Goal: Check status: Check status

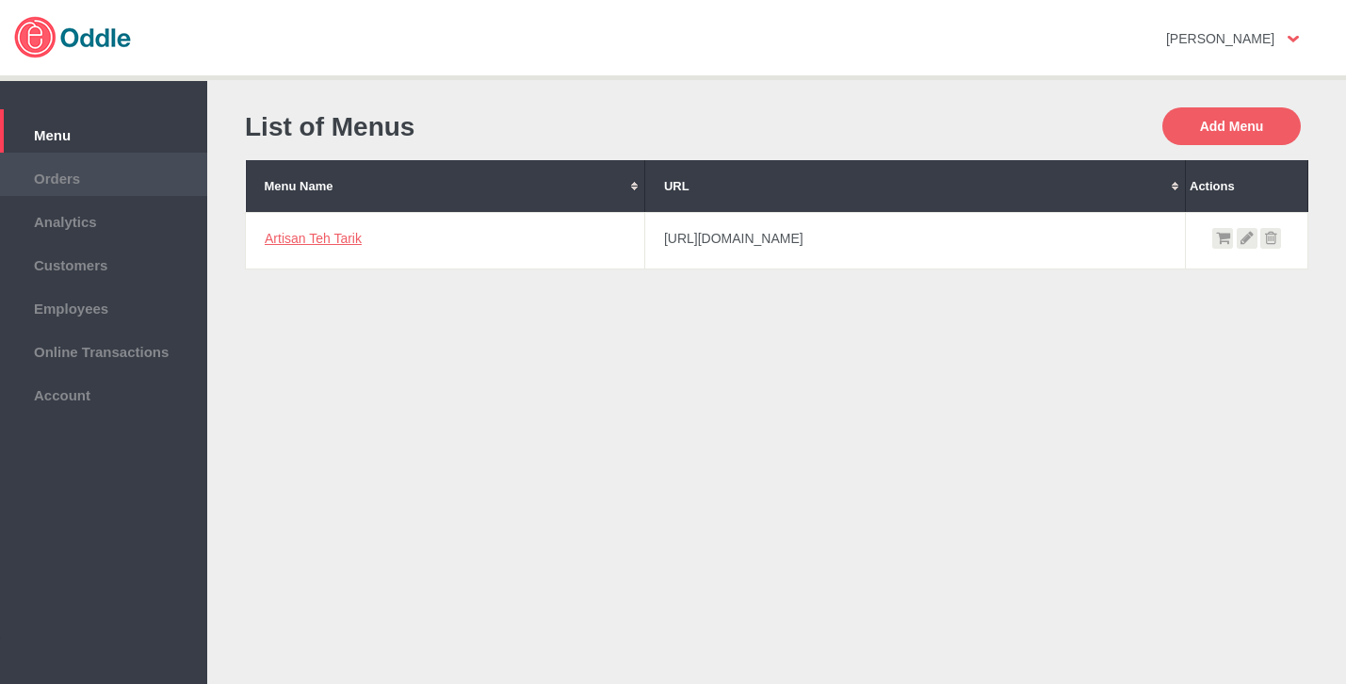
click at [62, 176] on span "Orders" at bounding box center [103, 176] width 188 height 21
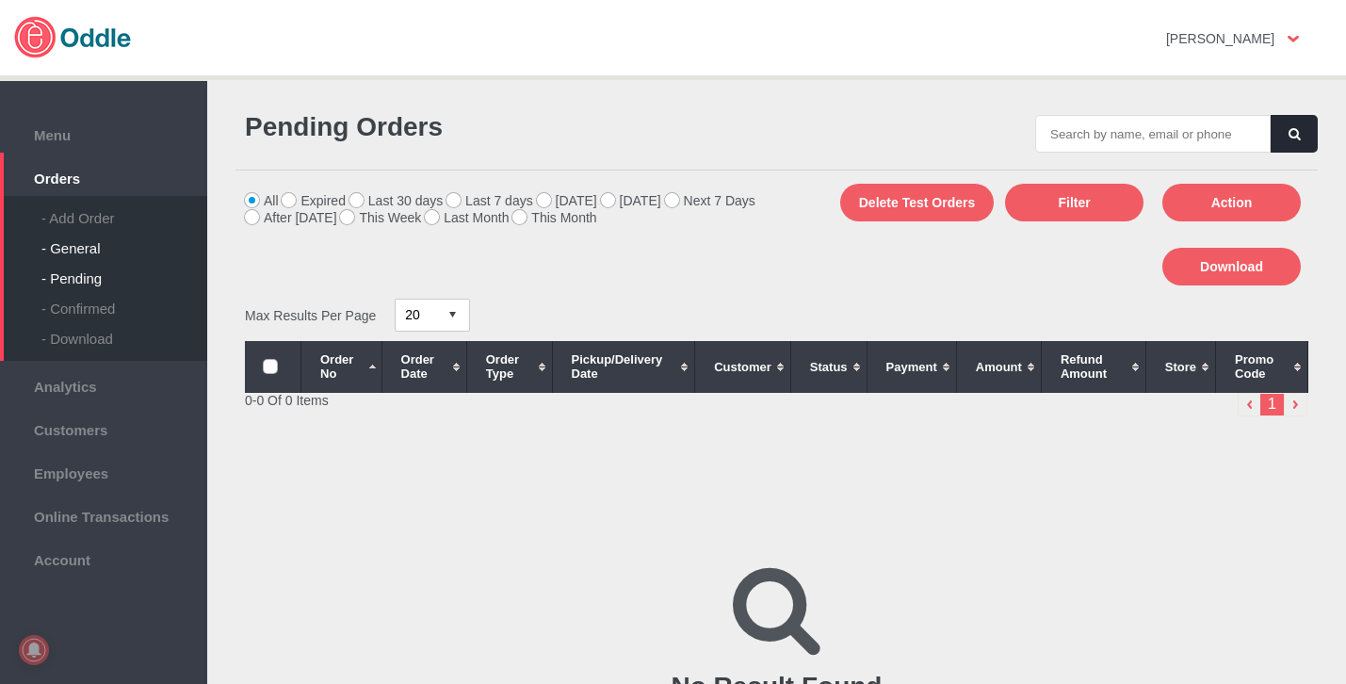
click at [78, 243] on div "- General" at bounding box center [124, 241] width 166 height 30
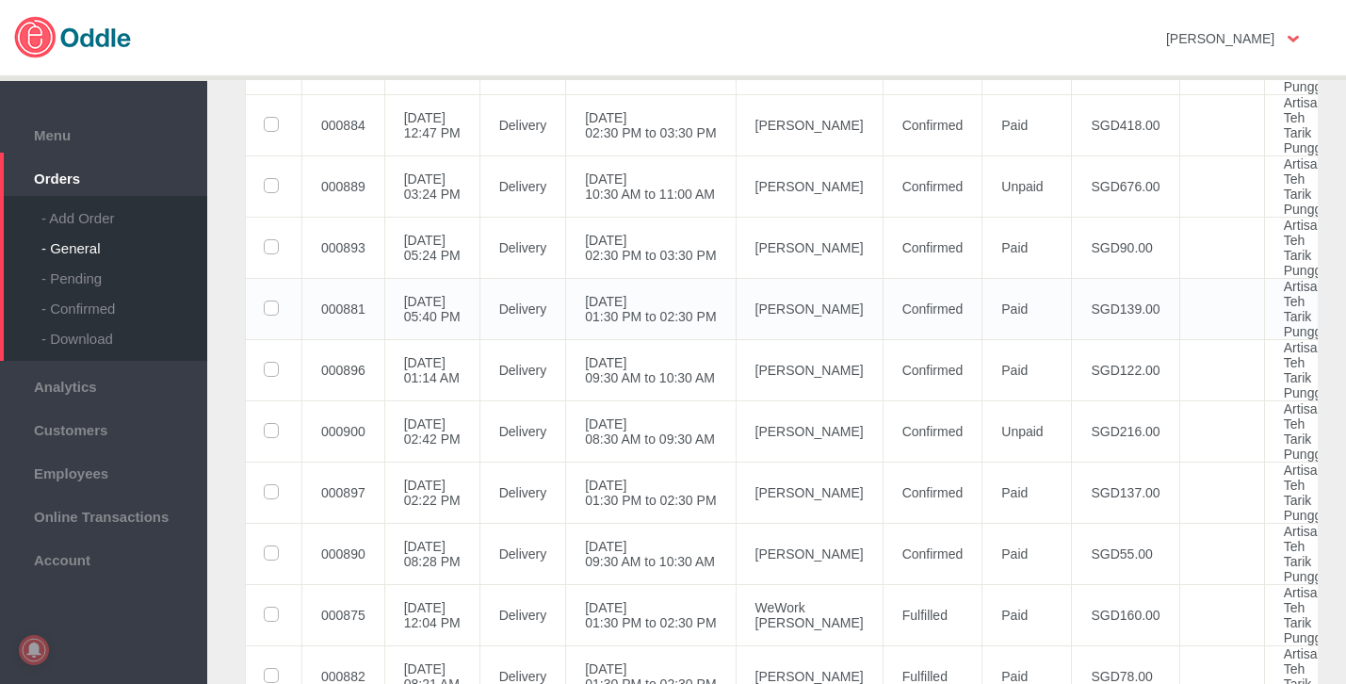
scroll to position [731, 0]
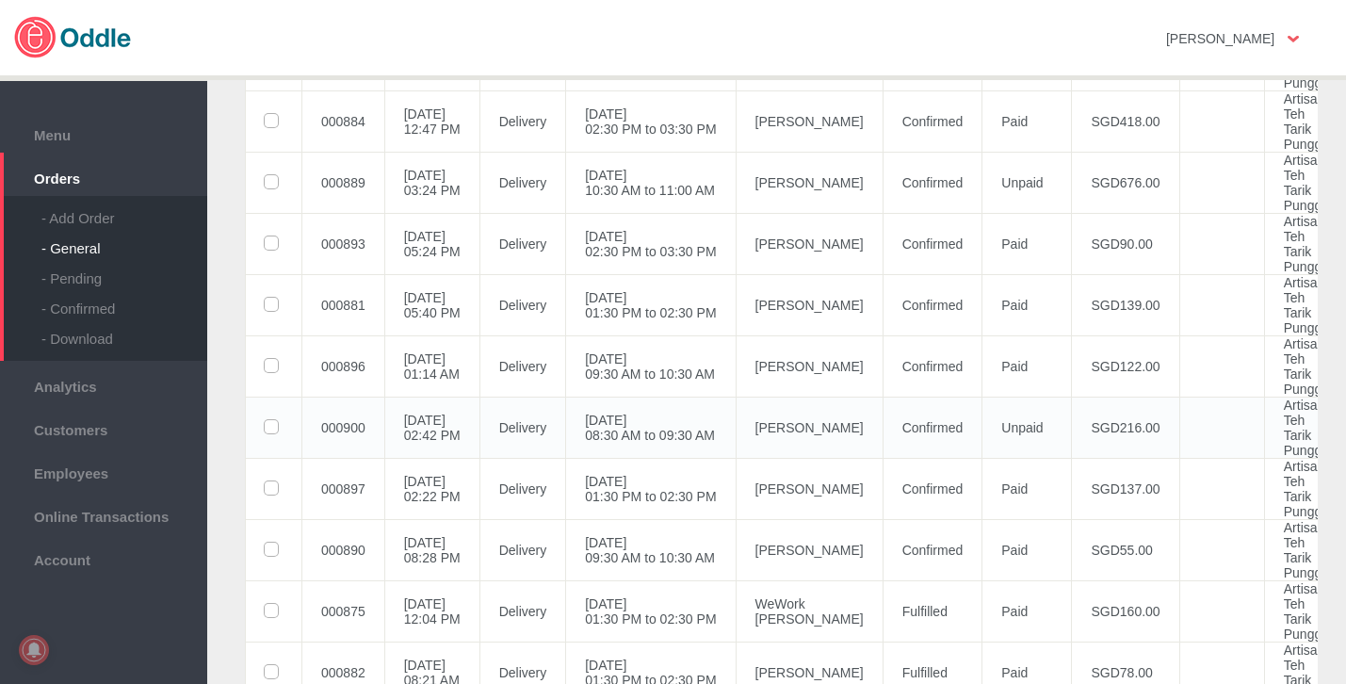
click at [846, 429] on td "[PERSON_NAME]" at bounding box center [809, 427] width 147 height 61
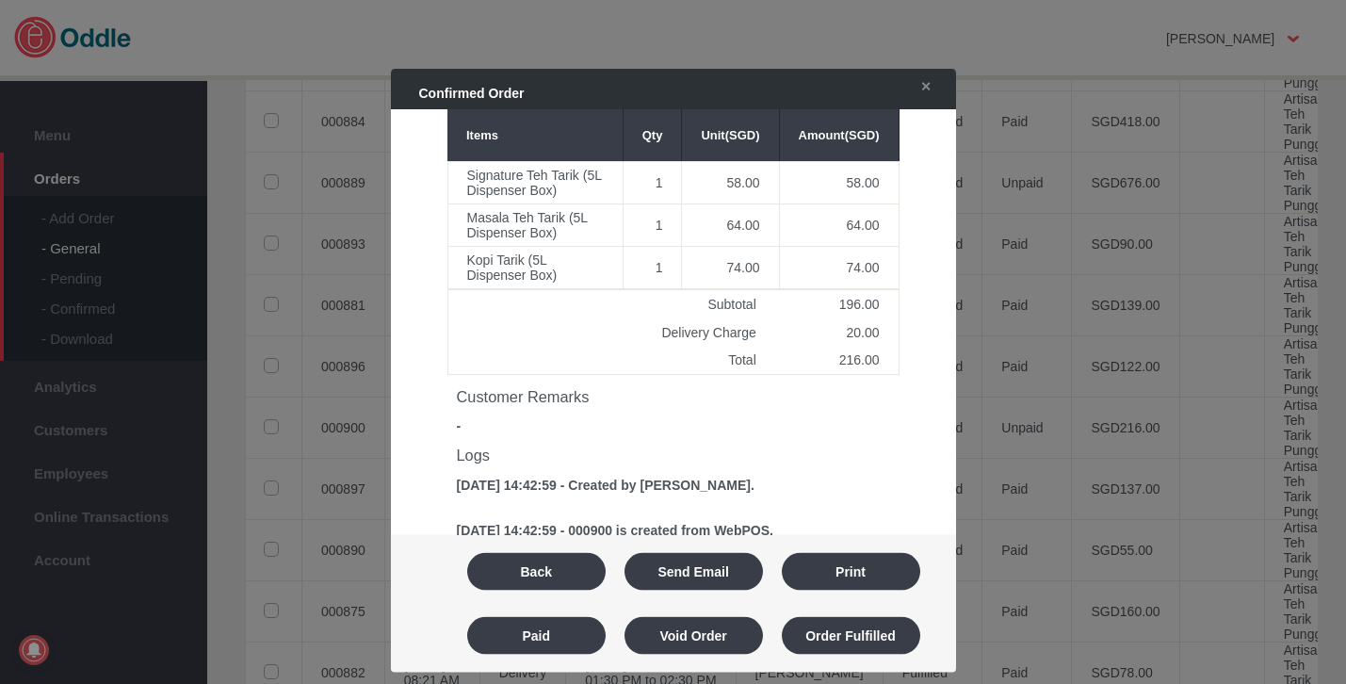
scroll to position [0, 0]
